Goal: Transaction & Acquisition: Purchase product/service

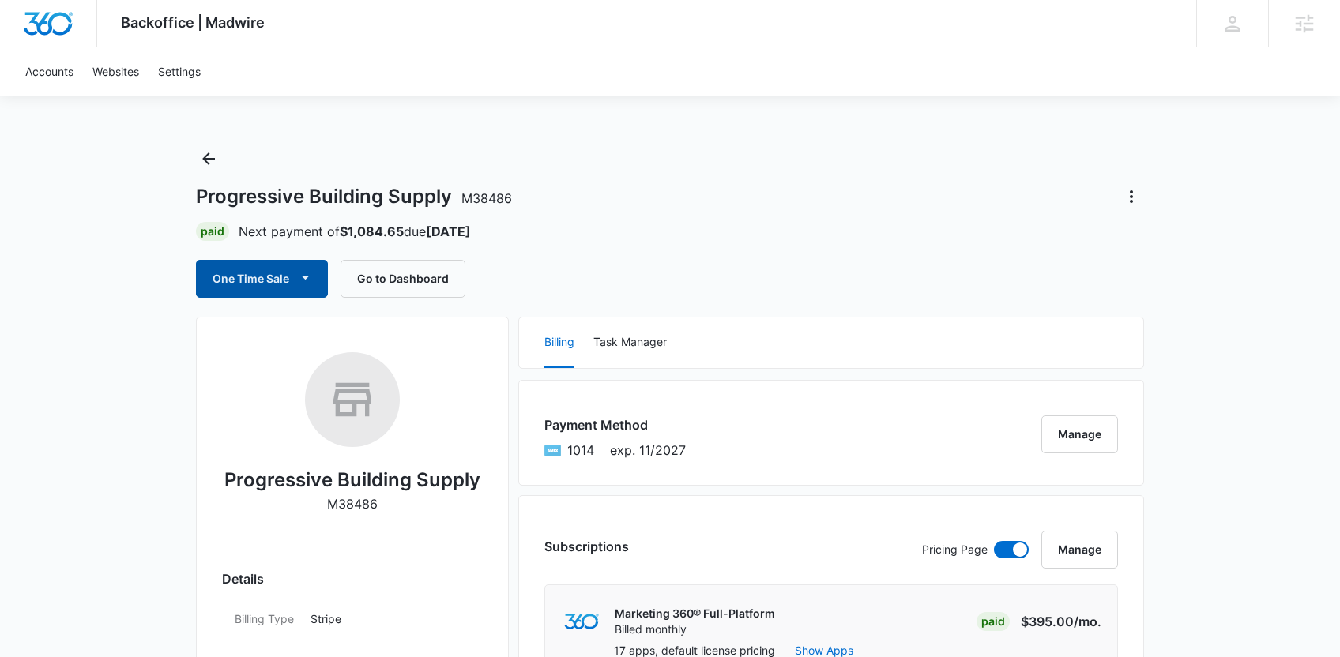
click at [307, 272] on icon "button" at bounding box center [305, 277] width 17 height 17
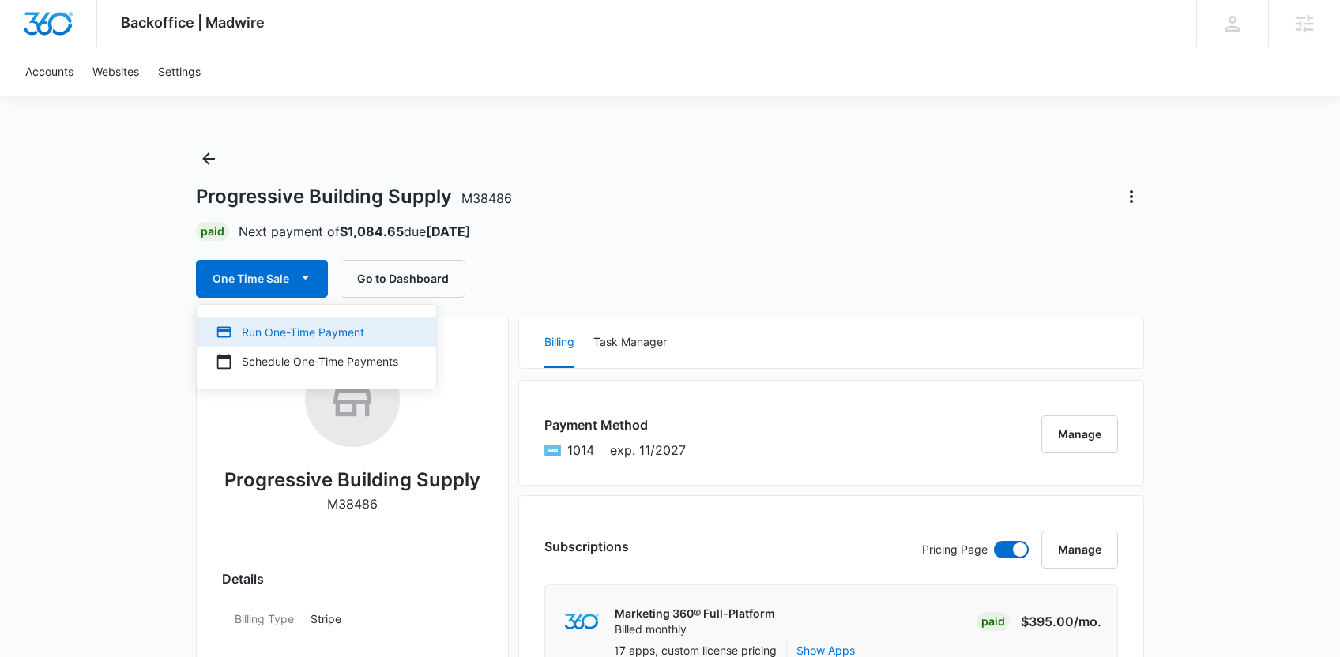
click at [300, 334] on div "Run One-Time Payment" at bounding box center [307, 332] width 182 height 17
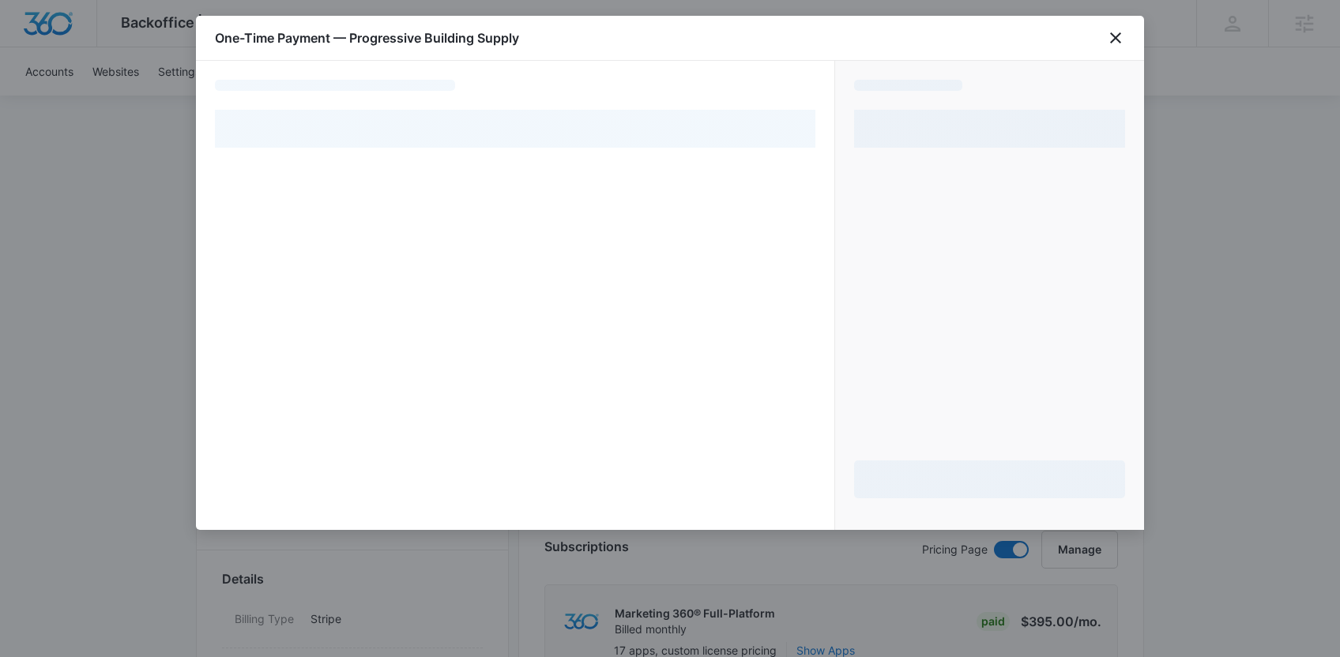
select select "card_1NxEozA4n8RTgNjUpR3Imqqo"
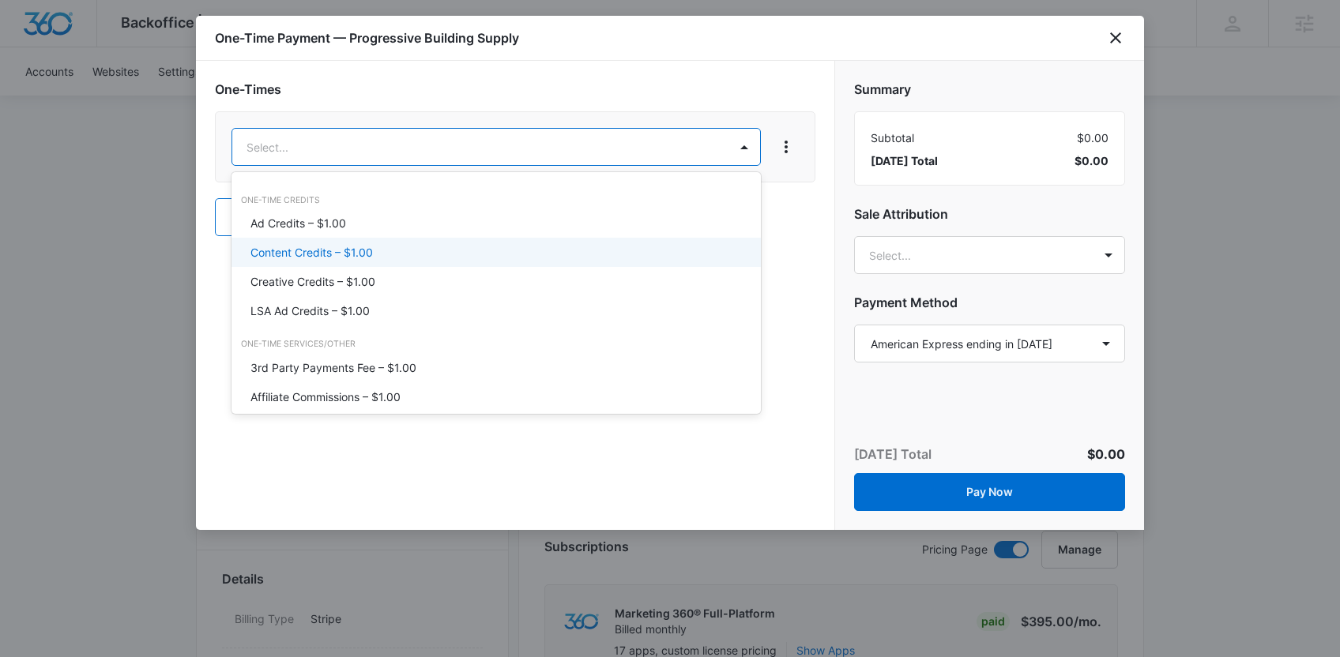
click at [415, 254] on div "Content Credits – $1.00" at bounding box center [494, 252] width 488 height 17
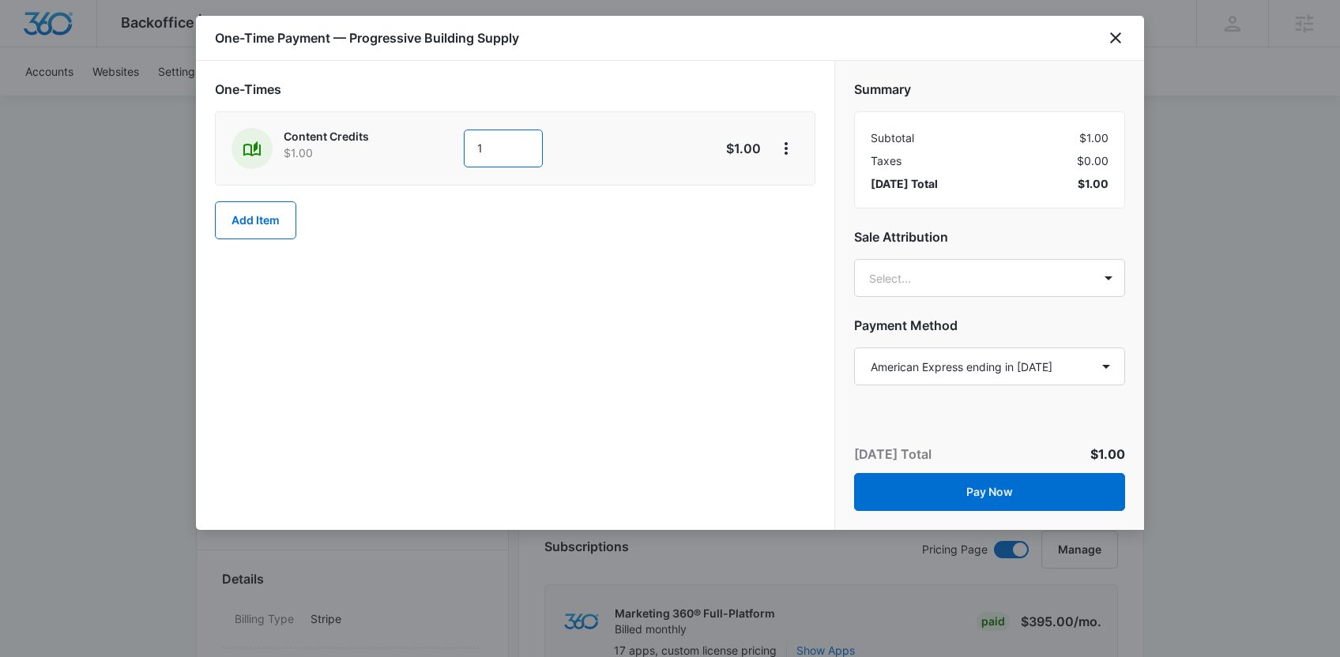
click at [526, 148] on input "1" at bounding box center [503, 149] width 79 height 38
type input "100"
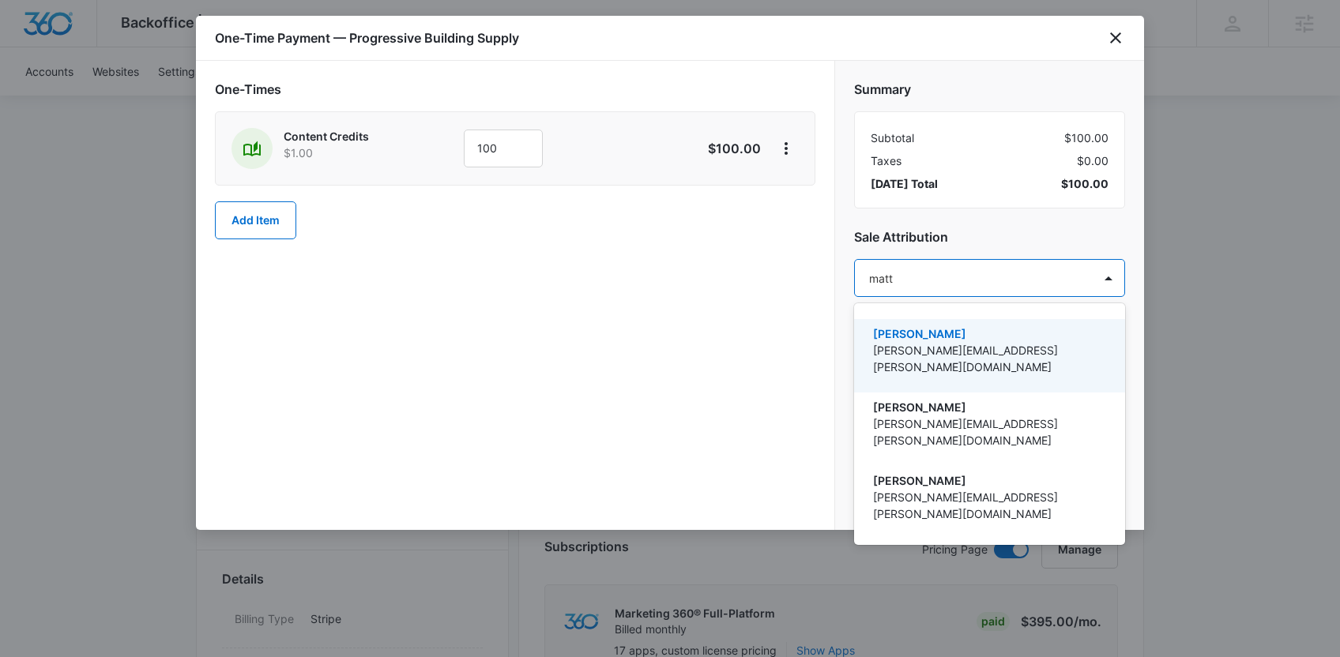
type input "[PERSON_NAME]"
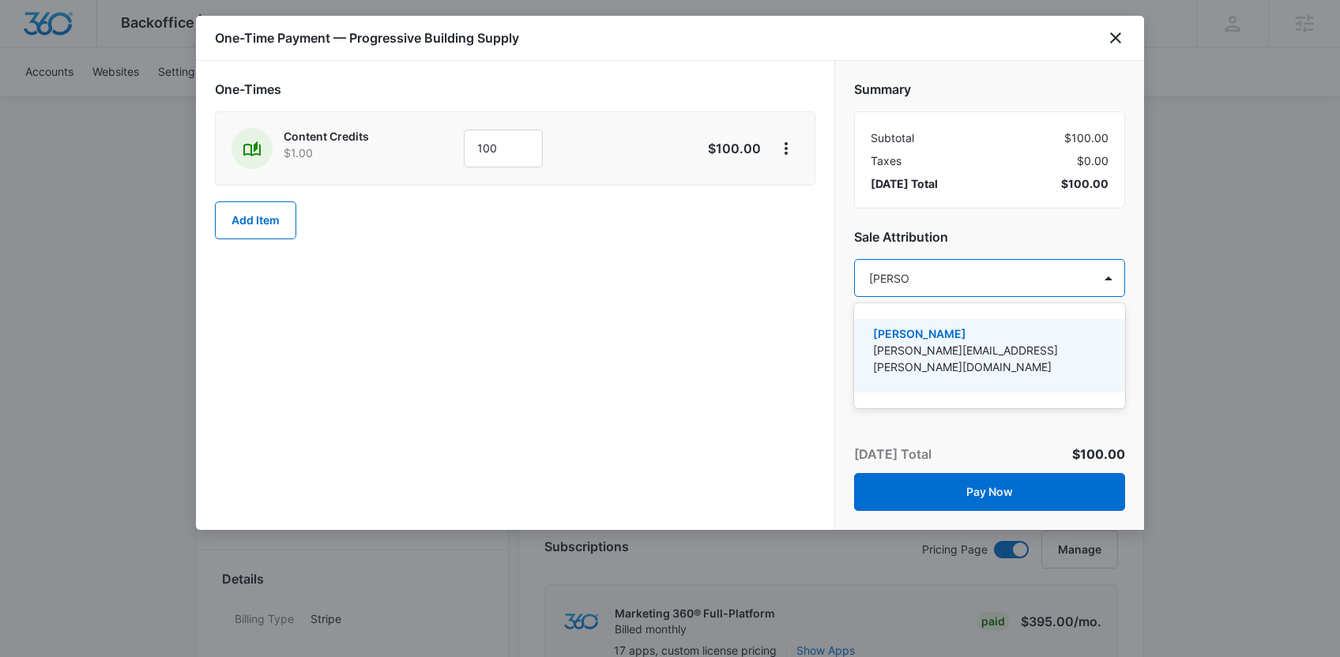
click at [942, 346] on p "[PERSON_NAME][EMAIL_ADDRESS][PERSON_NAME][DOMAIN_NAME]" at bounding box center [988, 358] width 230 height 33
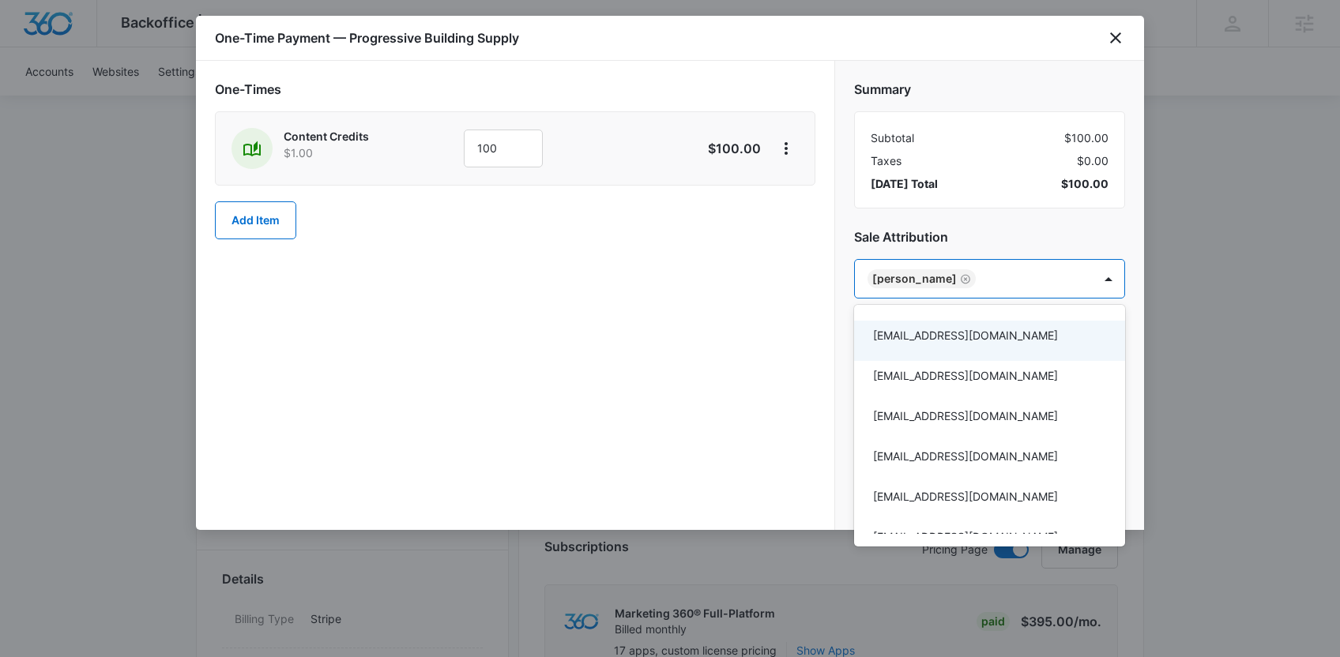
click at [784, 346] on div at bounding box center [670, 328] width 1340 height 657
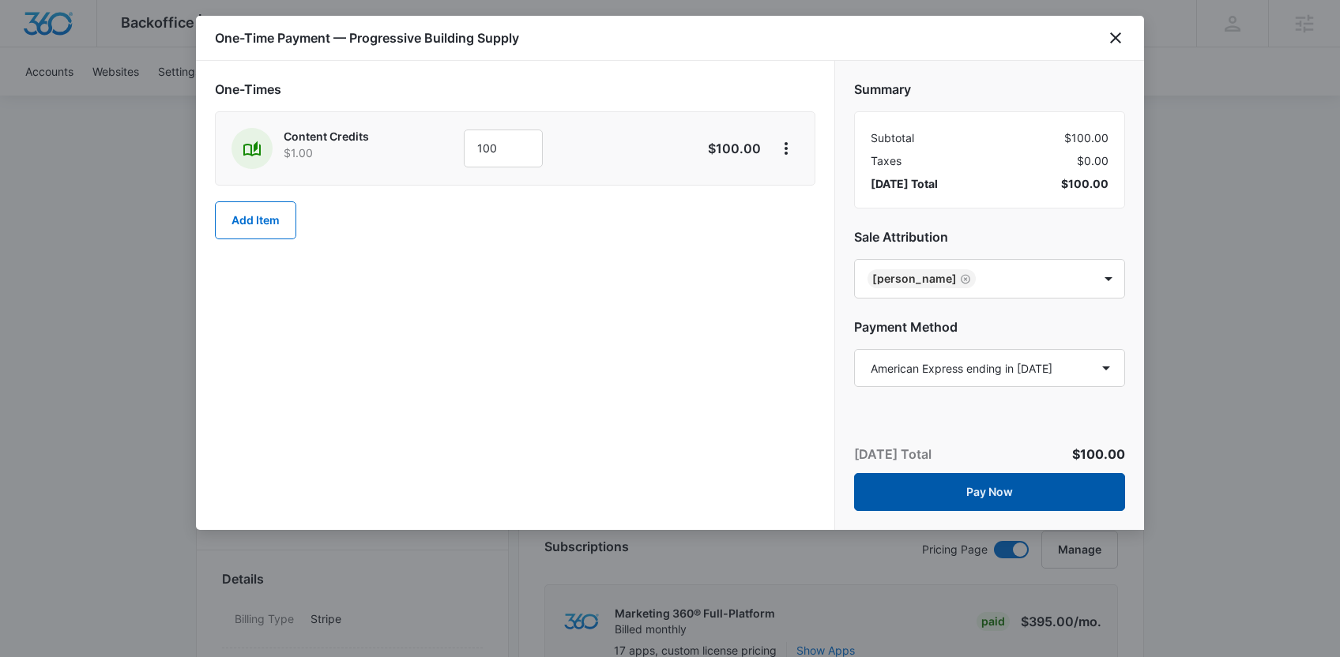
click at [978, 485] on button "Pay Now" at bounding box center [989, 492] width 271 height 38
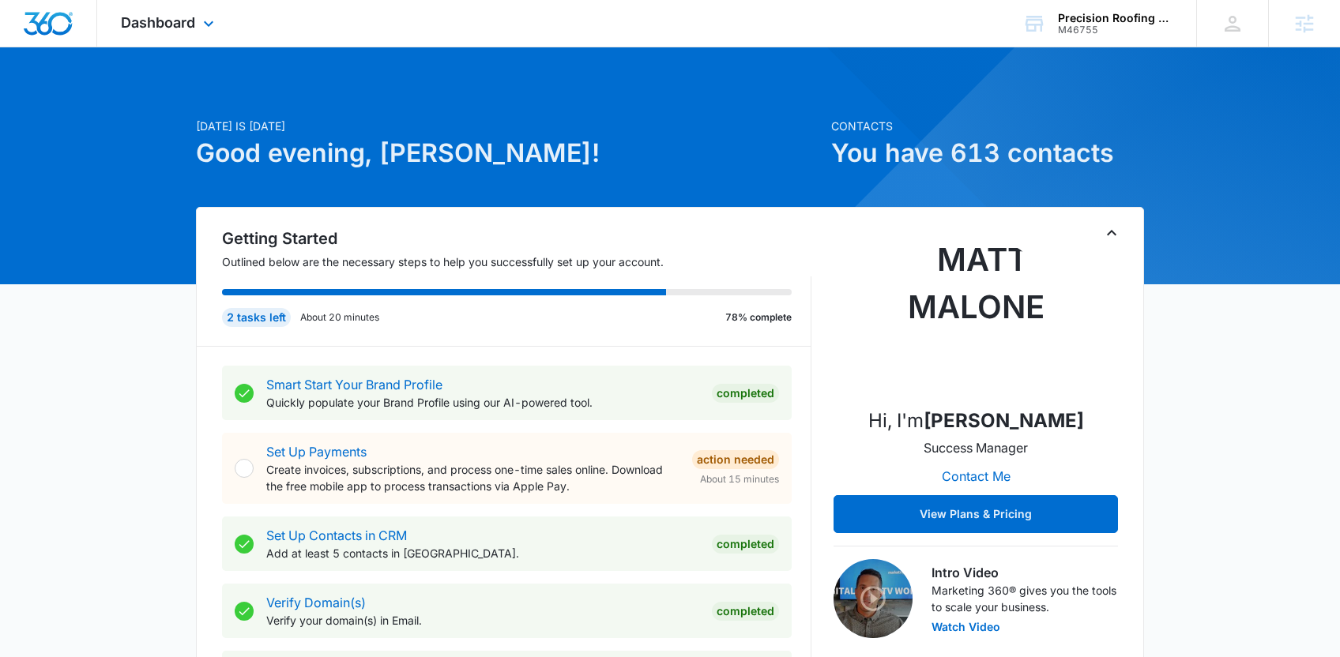
click at [198, 26] on div "Dashboard Apps Reputation Websites Forms CRM Email Social Payments POS Content …" at bounding box center [169, 23] width 145 height 47
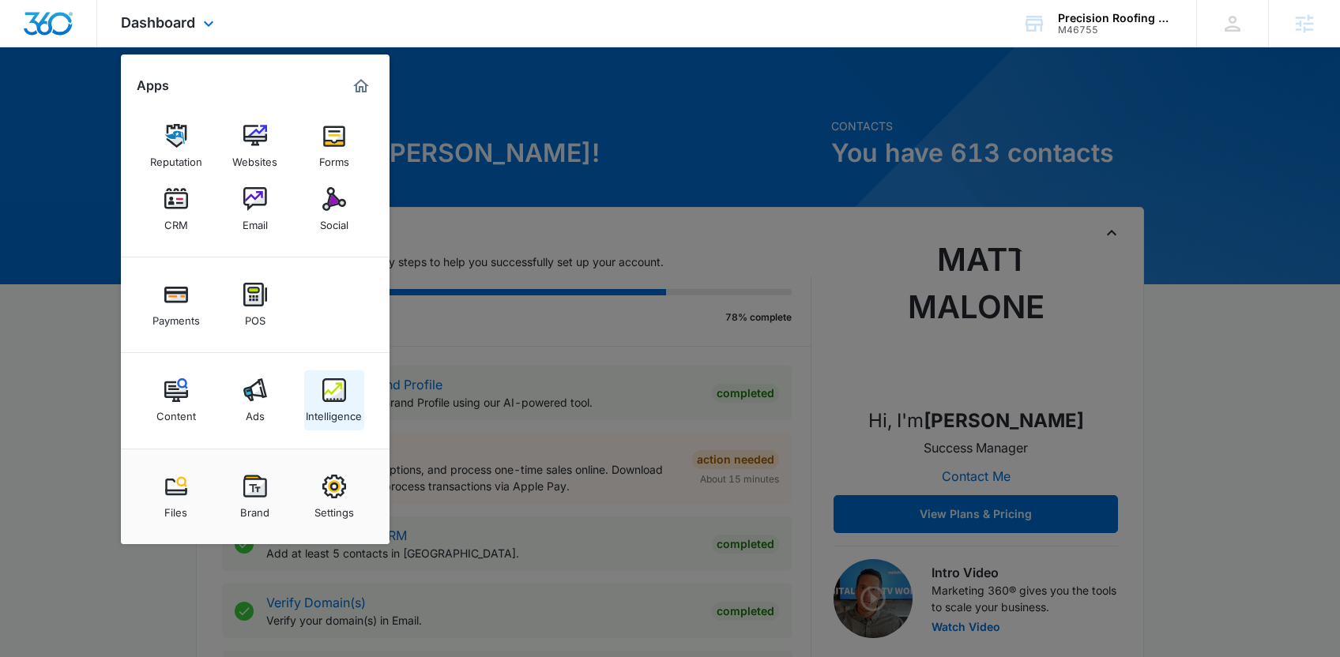
click at [312, 395] on link "Intelligence" at bounding box center [334, 400] width 60 height 60
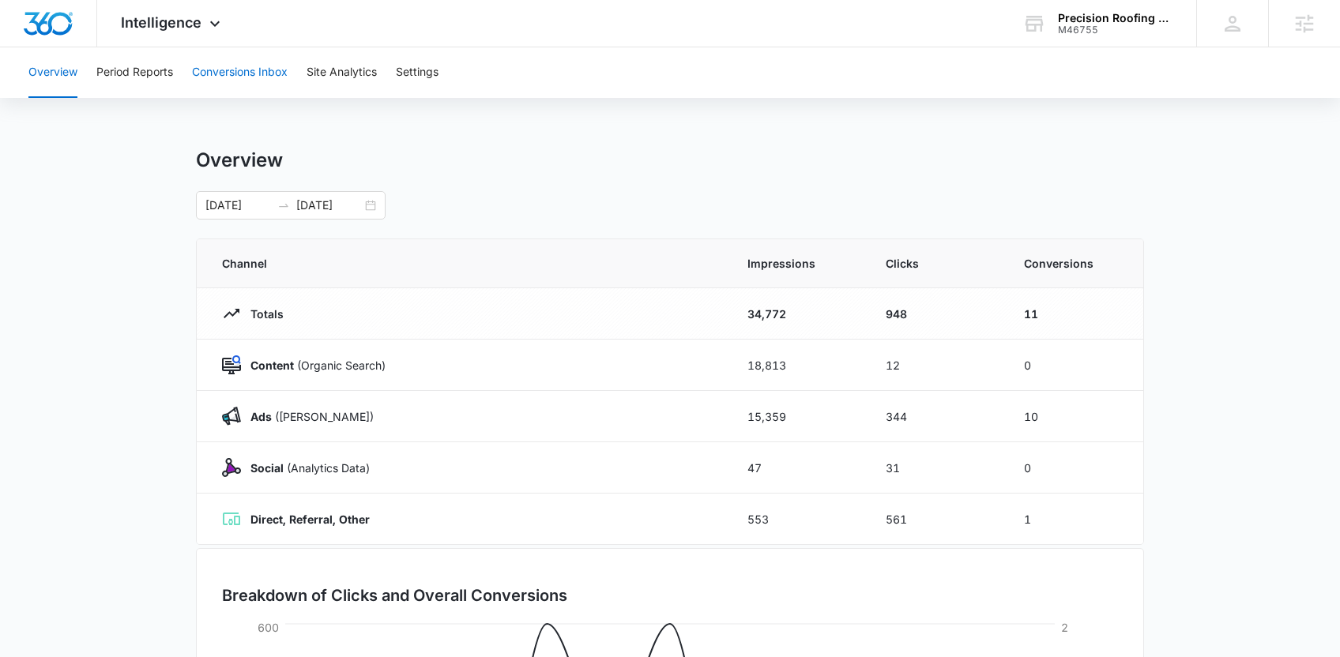
click at [246, 73] on button "Conversions Inbox" at bounding box center [240, 72] width 96 height 51
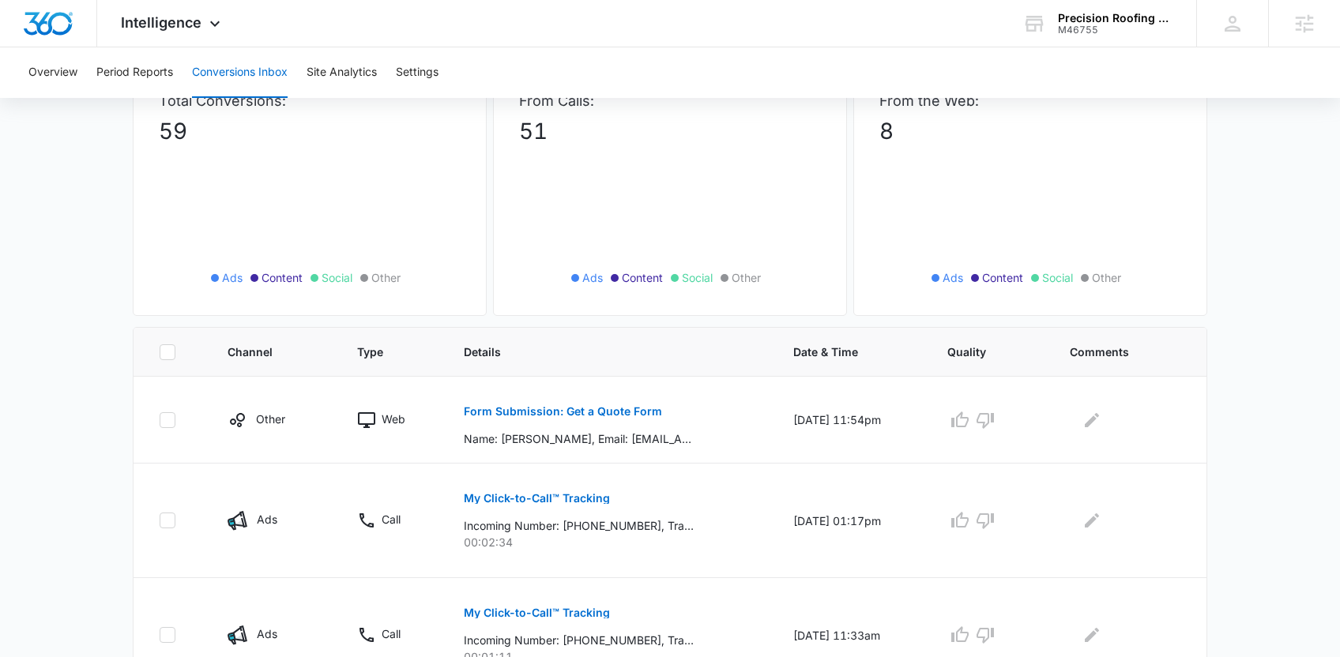
scroll to position [308, 0]
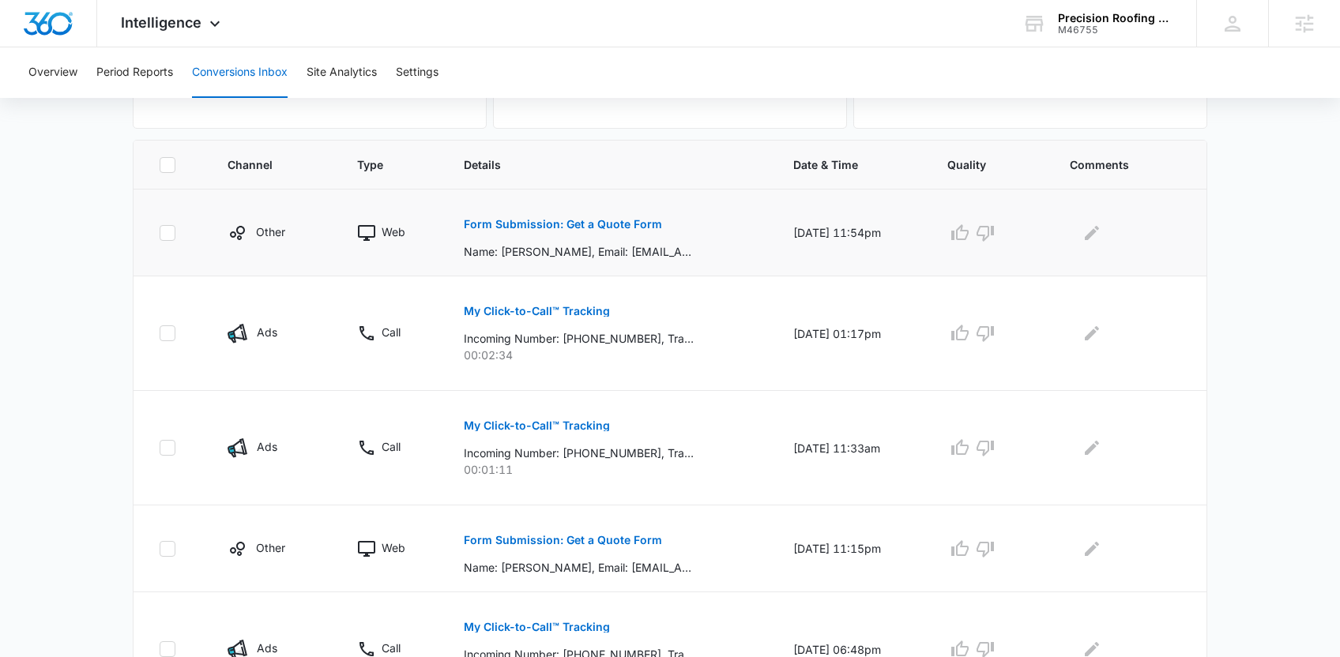
click at [544, 220] on p "Form Submission: Get a Quote Form" at bounding box center [563, 224] width 198 height 11
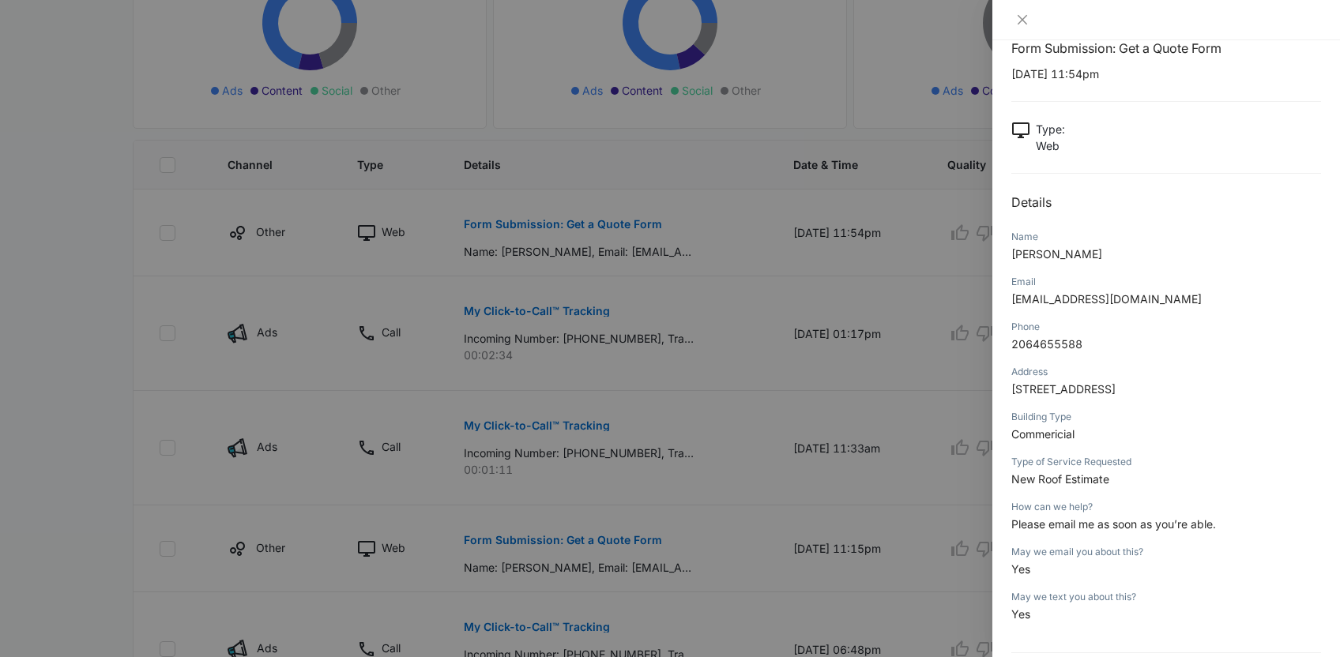
scroll to position [0, 0]
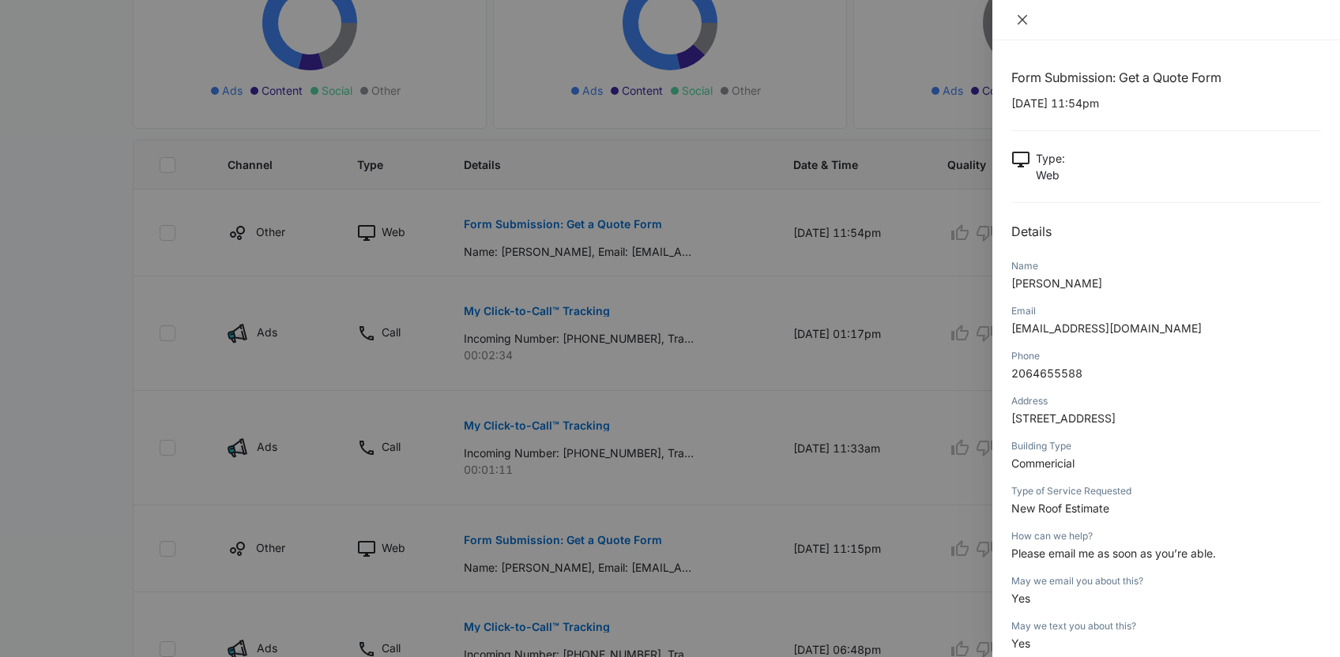
click at [1020, 17] on icon "close" at bounding box center [1021, 19] width 9 height 9
